Goal: Navigation & Orientation: Understand site structure

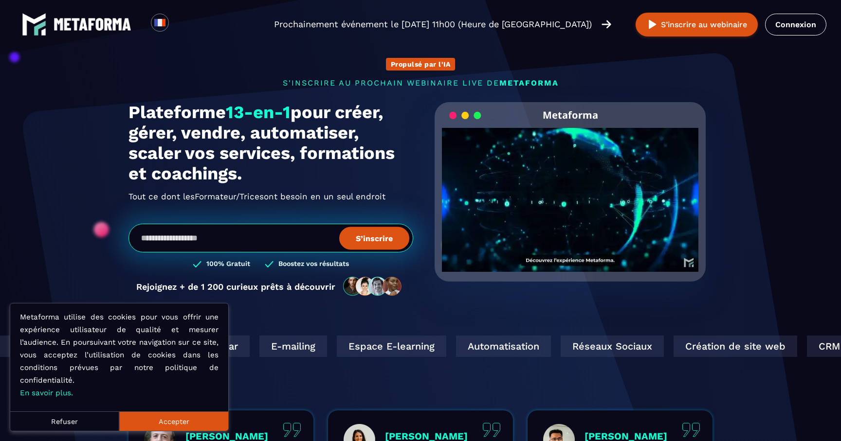
click at [157, 421] on button "Accepter" at bounding box center [173, 421] width 109 height 19
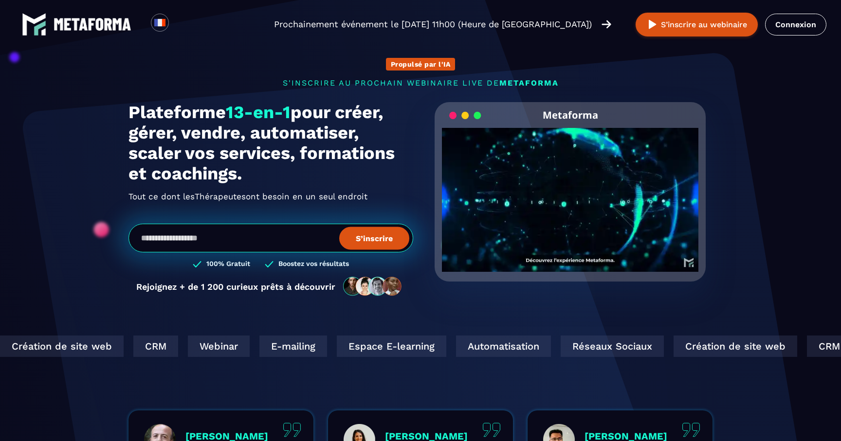
click at [378, 164] on h1 "Plateforme 13-en-1 pour créer, gérer, vendre, automatiser, scaler vos services,…" at bounding box center [270, 143] width 285 height 82
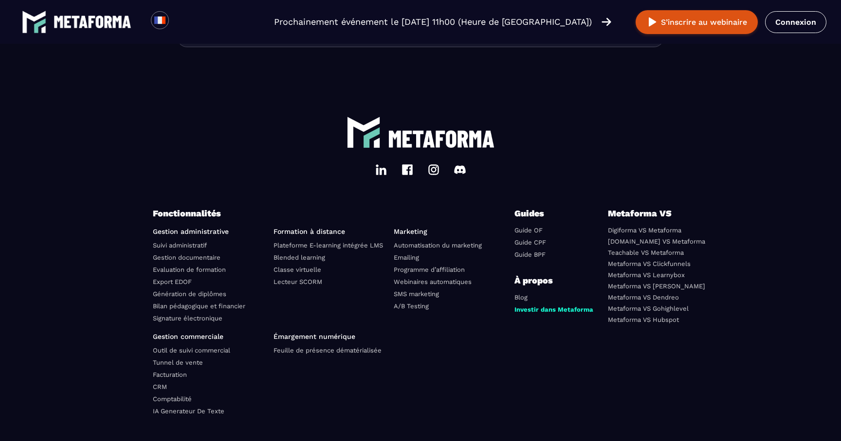
scroll to position [3379, 0]
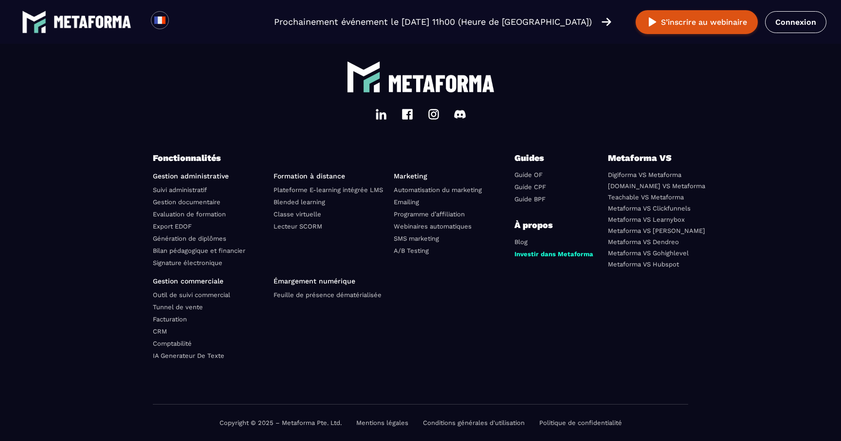
click at [325, 346] on ul "Émargement numérique Feuille de présence dématérialisée" at bounding box center [329, 320] width 113 height 86
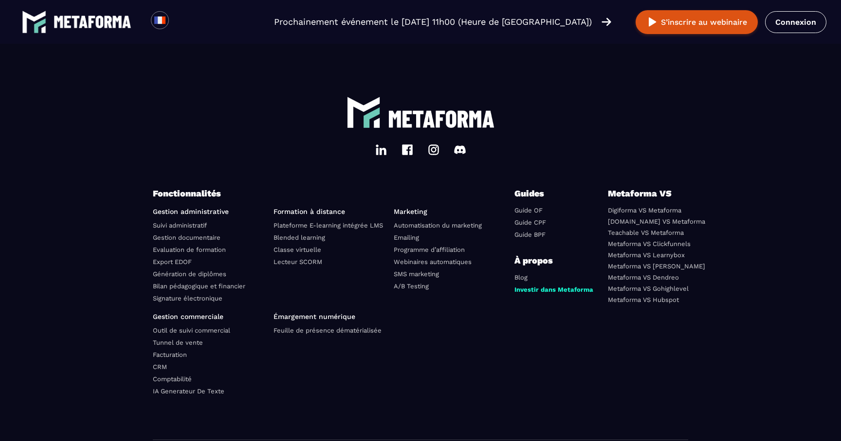
scroll to position [3330, 0]
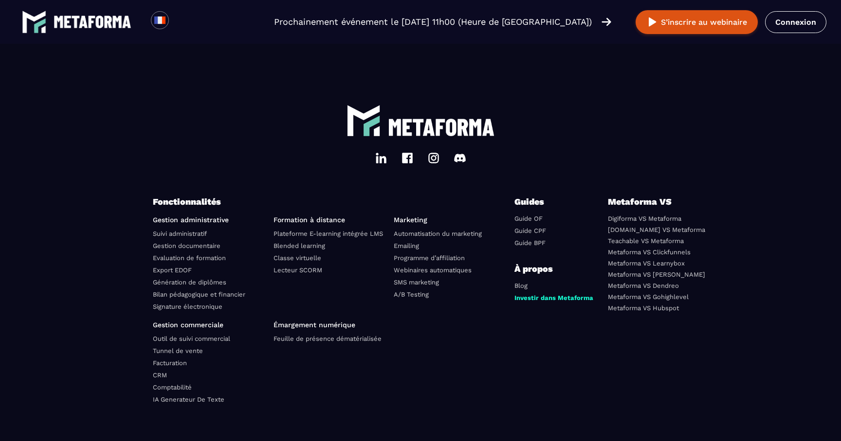
click at [435, 162] on img at bounding box center [434, 158] width 12 height 12
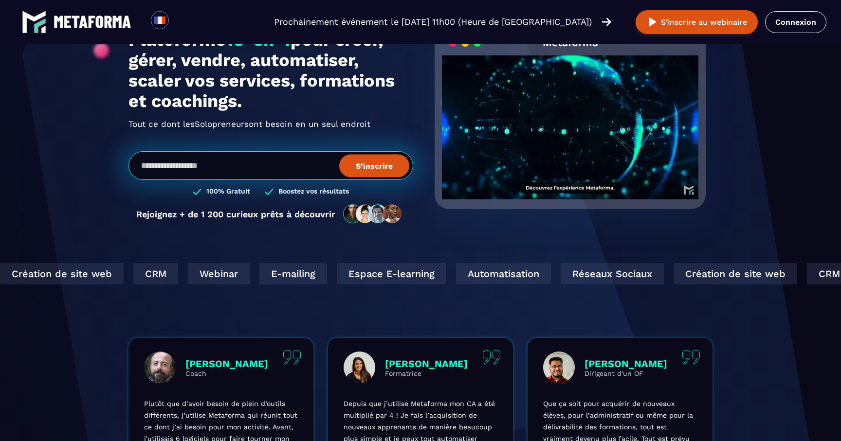
scroll to position [0, 0]
